Goal: Transaction & Acquisition: Purchase product/service

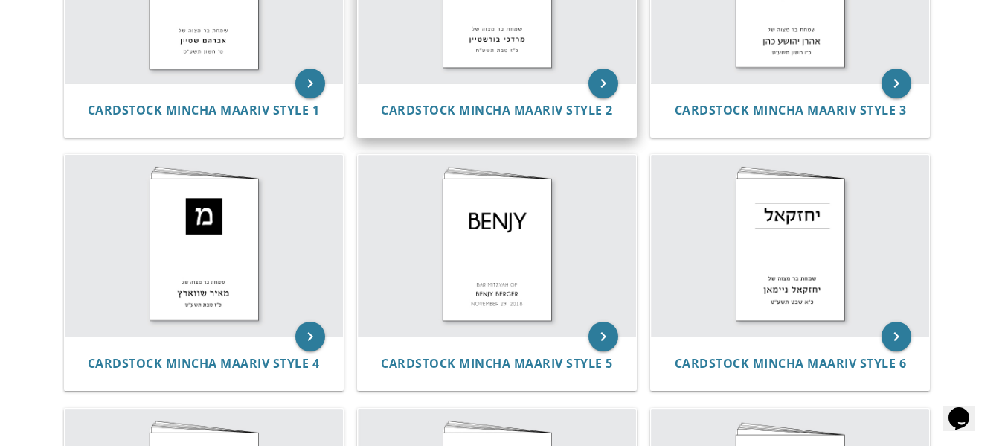
scroll to position [446, 0]
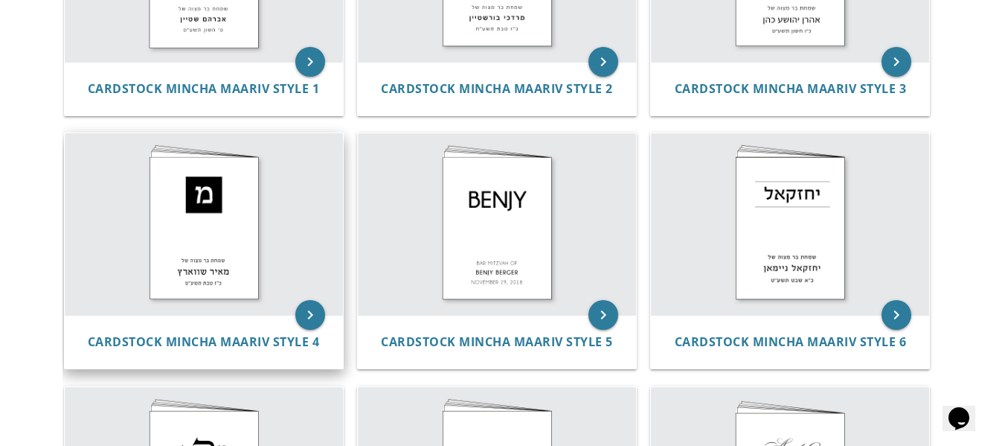
click at [217, 209] on img at bounding box center [204, 223] width 278 height 181
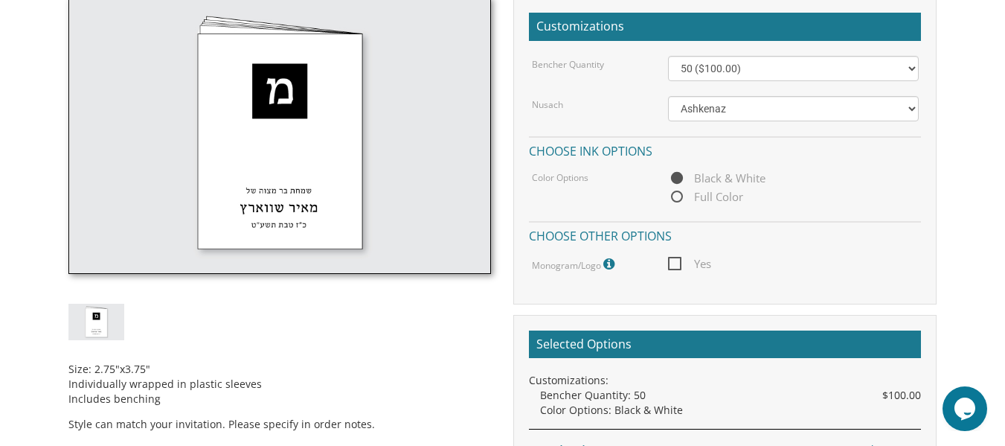
scroll to position [372, 0]
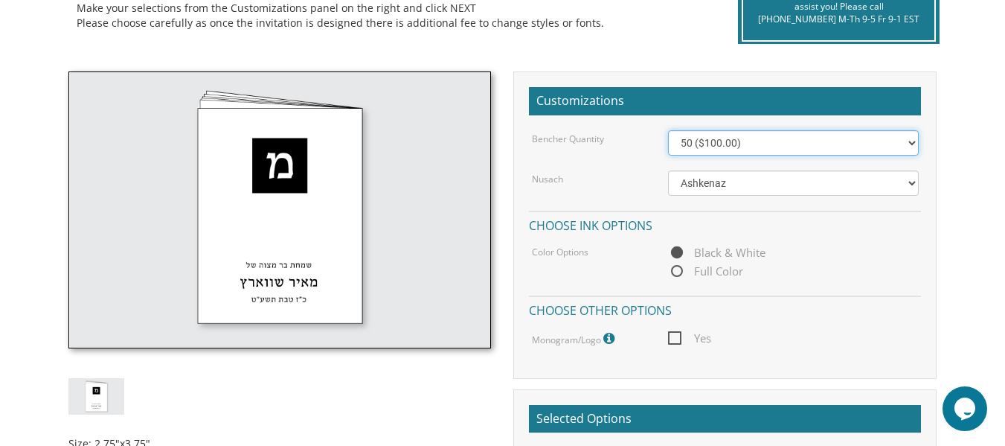
click at [704, 142] on select "50 ($100.00) 60 ($120.00) 70 ($140.00) 80 ($160.00) 90 ($180.00) 100 ($200.00) …" at bounding box center [793, 142] width 250 height 25
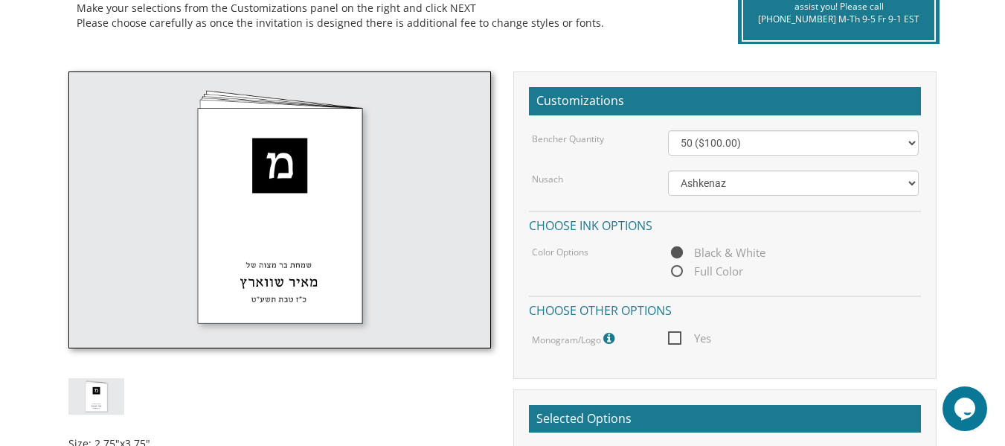
click at [525, 60] on div "Benchers > Cardstock Mincha Maariv Collection Cardstock Mincha Maariv Style 4 S…" at bounding box center [502, 231] width 880 height 750
